Goal: Check status: Check status

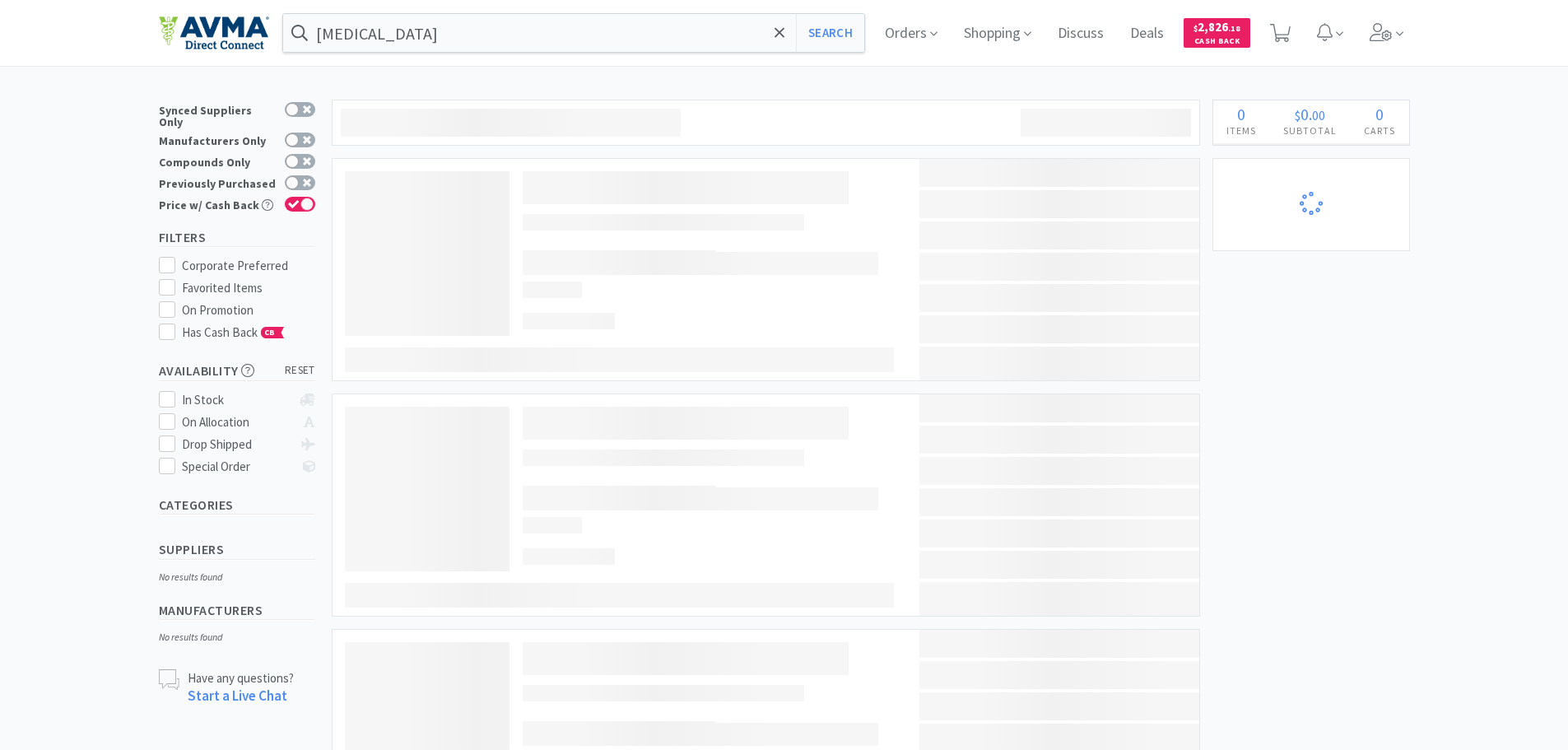
select select "1"
select select "2"
select select "1"
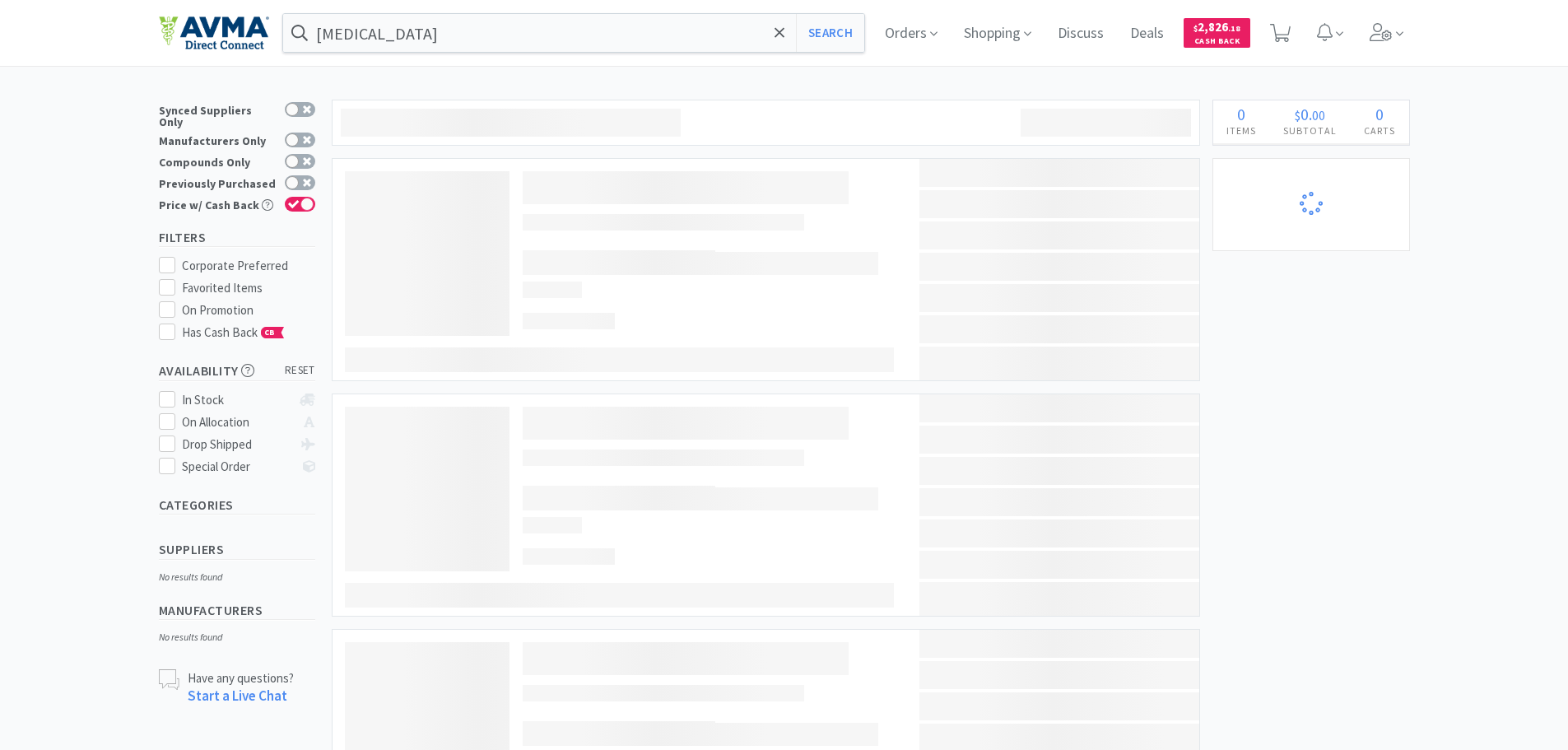
select select "1"
select select "2"
select select "1"
select select "3"
select select "1"
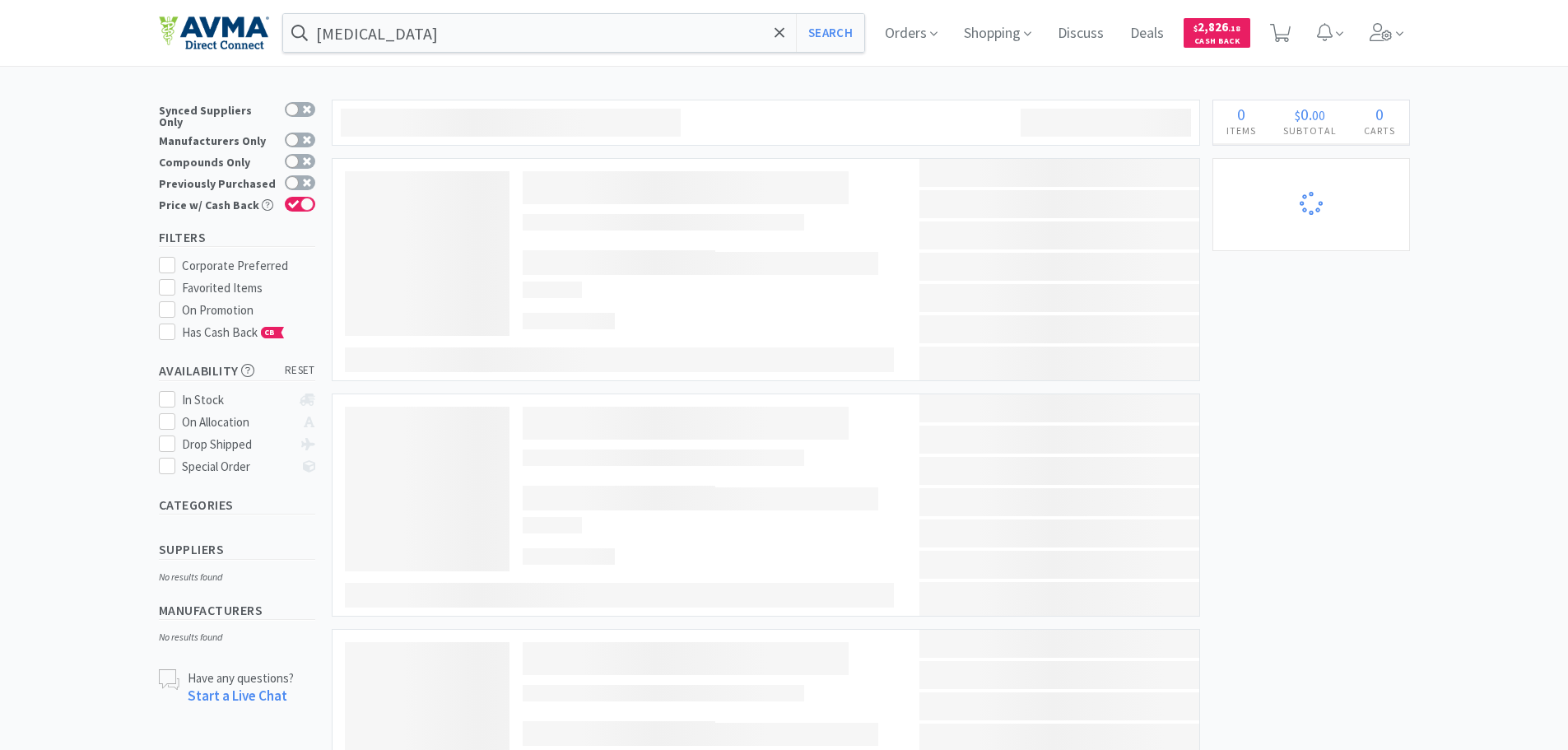
select select "10"
select select "2"
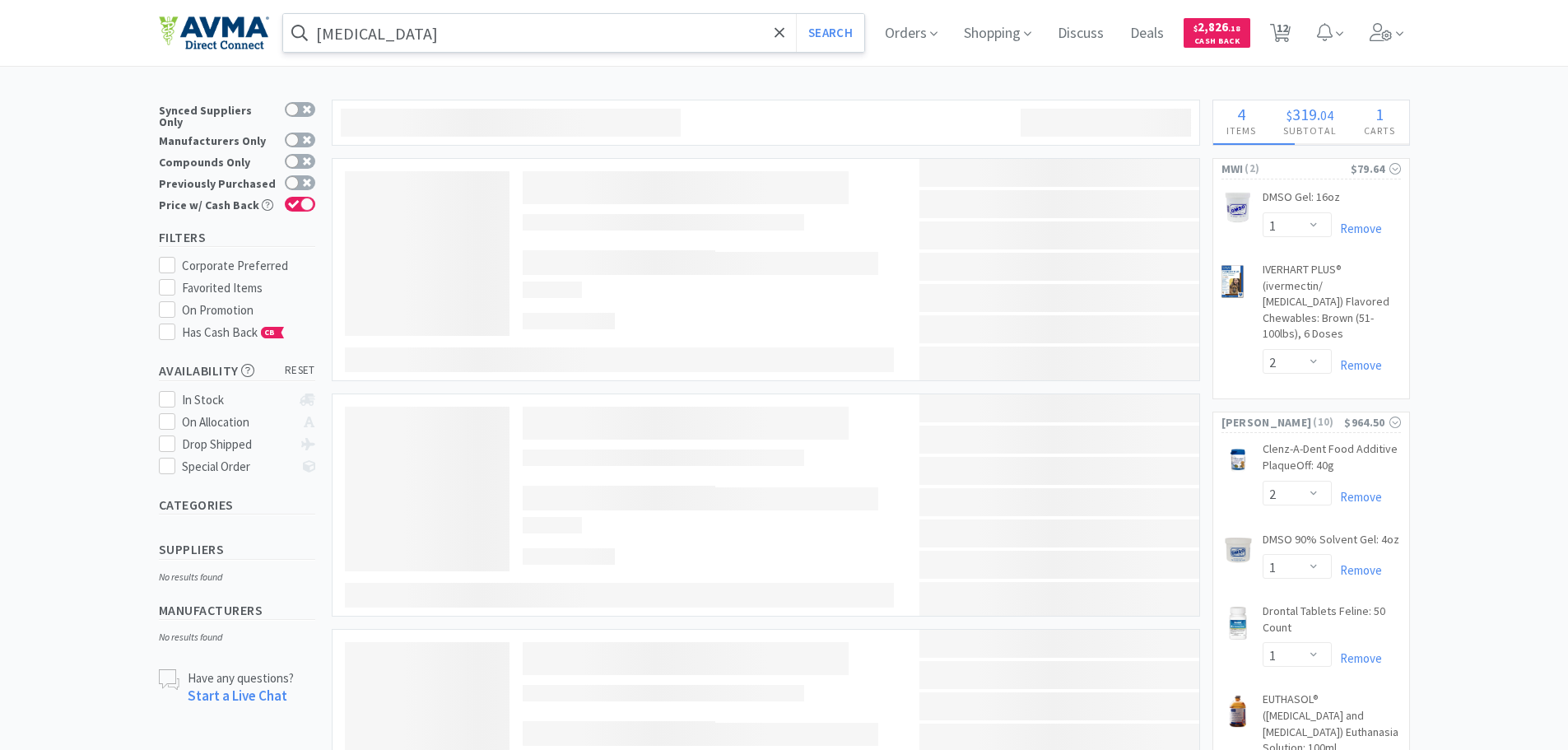
click at [415, 50] on div "[MEDICAL_DATA] Search Orders Shopping Discuss Discuss Deals Deals $ 2,826 . 18 …" at bounding box center [784, 33] width 1251 height 66
click at [415, 39] on input "[MEDICAL_DATA]" at bounding box center [574, 33] width 582 height 38
select select "1"
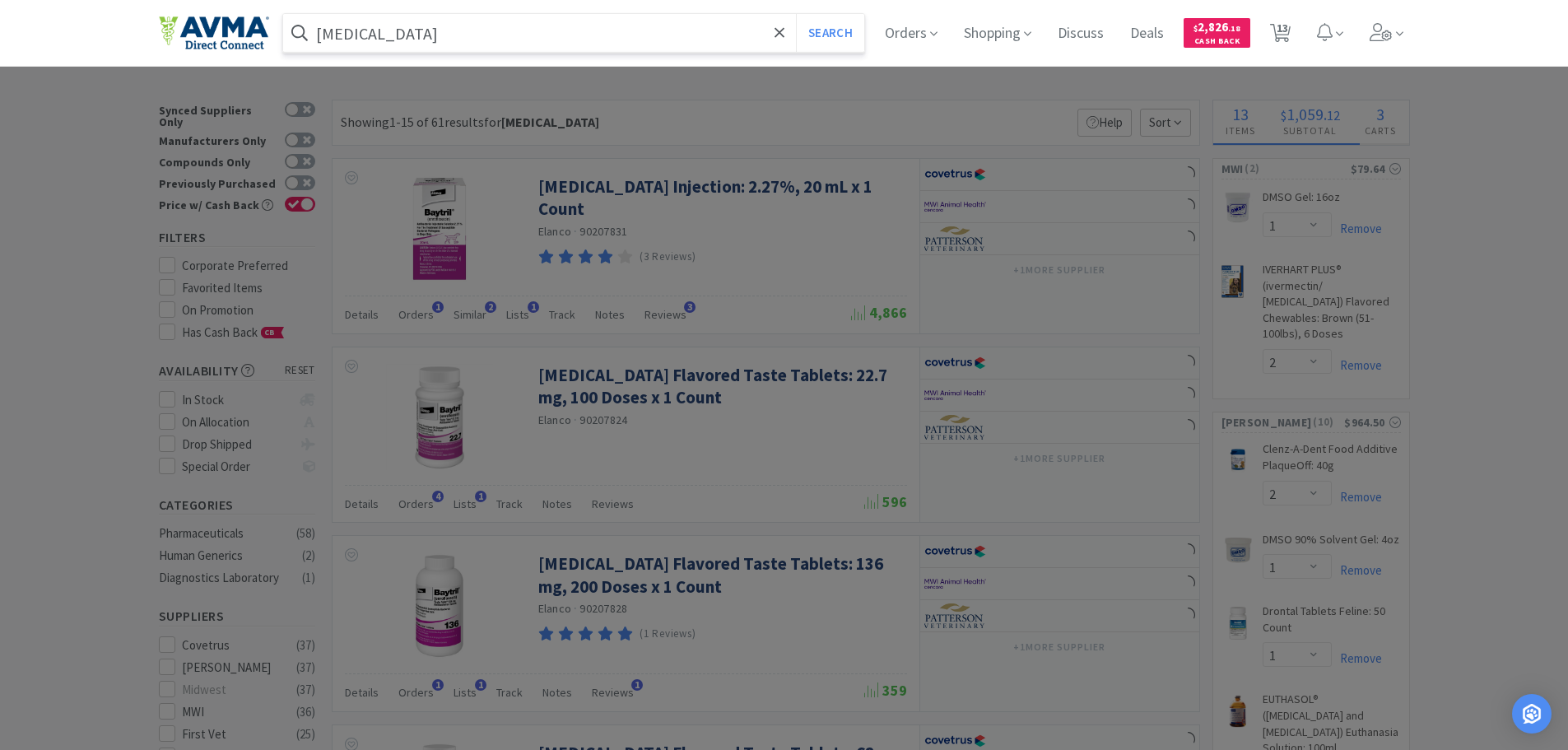
paste input "PVS8200S"
type input "PVS8200S"
click at [796, 14] on button "Search" at bounding box center [830, 33] width 69 height 38
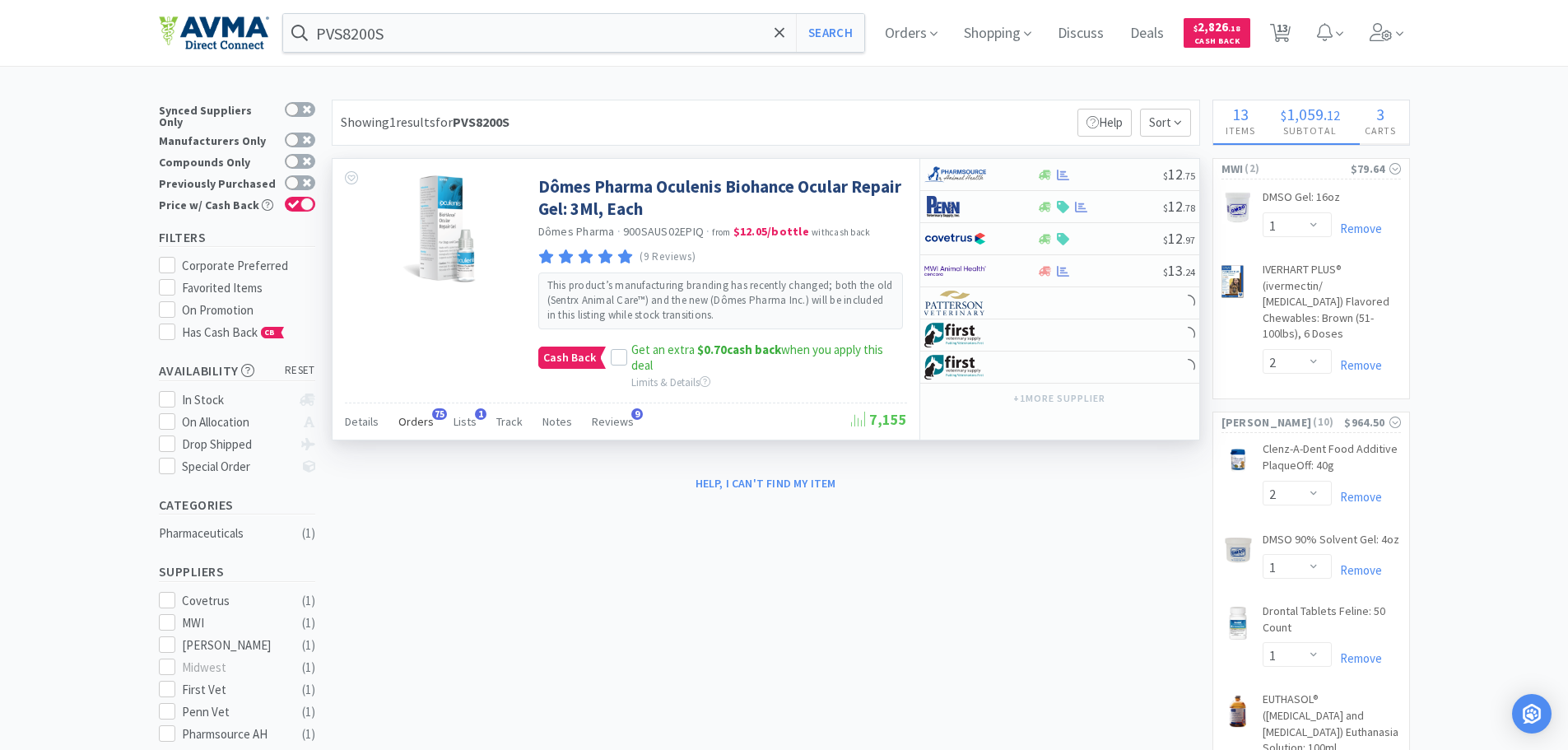
click at [404, 417] on span "Orders" at bounding box center [417, 422] width 36 height 15
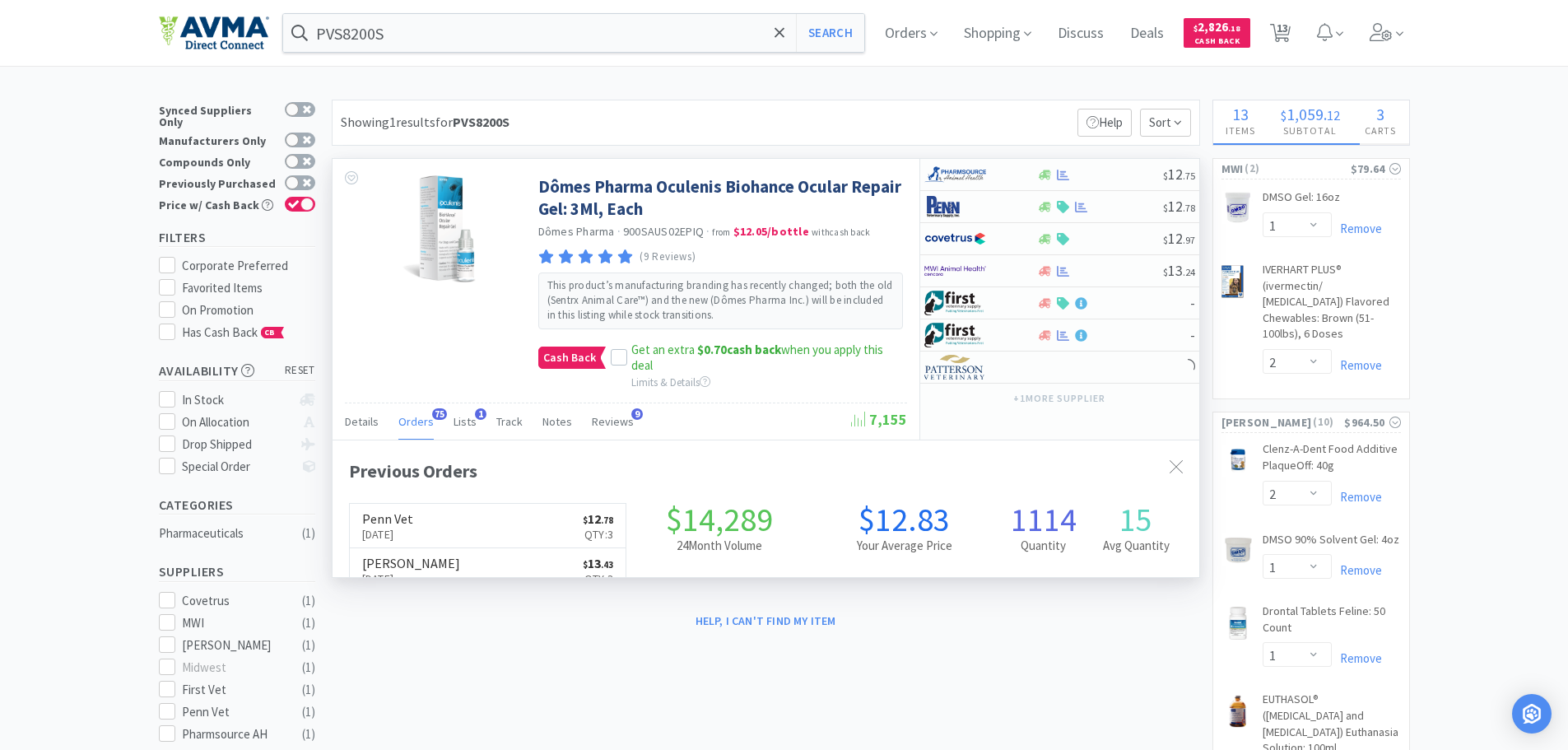
scroll to position [441, 867]
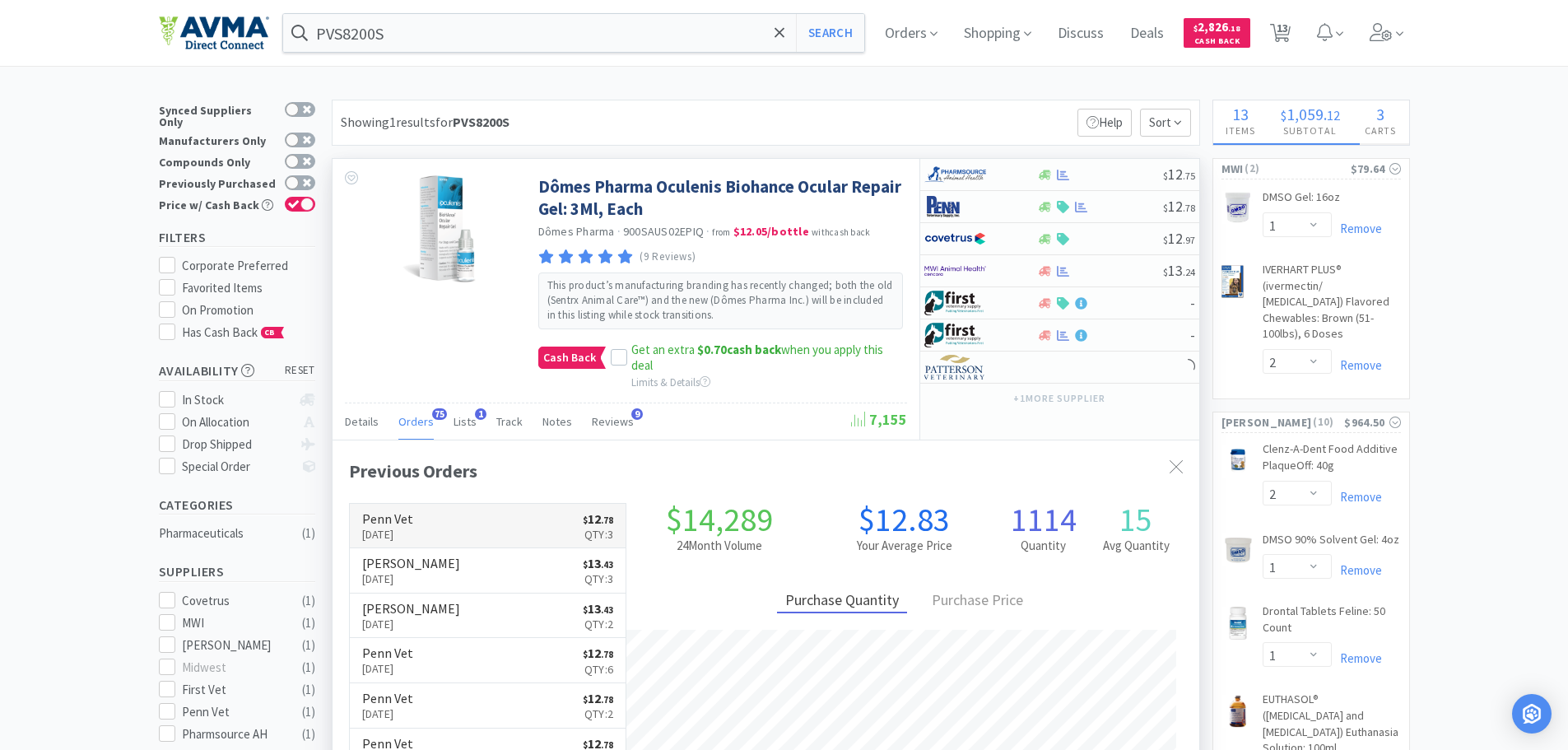
select select "1"
select select "5"
select select "2"
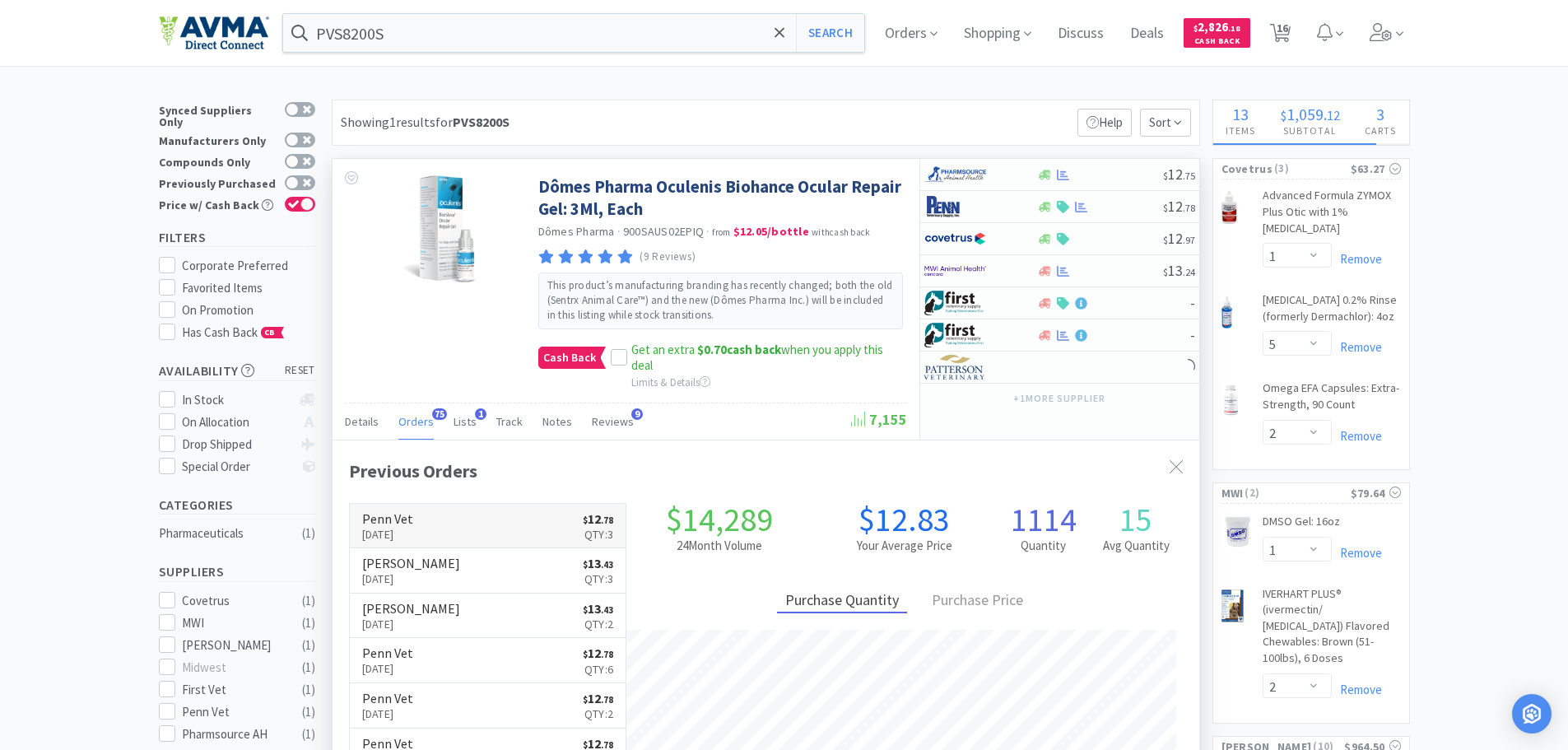
click at [413, 528] on p "[DATE]" at bounding box center [388, 534] width 51 height 18
